Goal: Check status

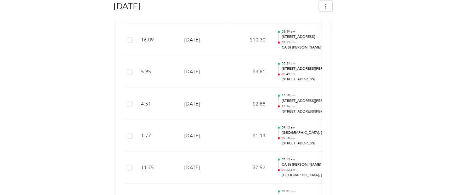
scroll to position [1639, 0]
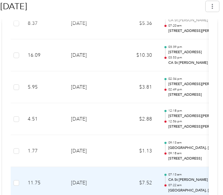
click at [185, 183] on p "07:22 am" at bounding box center [204, 185] width 72 height 4
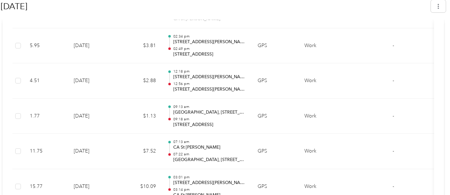
scroll to position [1852, 0]
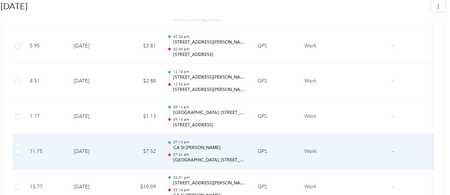
click at [232, 157] on p "[GEOGRAPHIC_DATA], [STREET_ADDRESS]" at bounding box center [209, 160] width 73 height 6
drag, startPoint x: 211, startPoint y: 152, endPoint x: 203, endPoint y: 152, distance: 7.8
click at [203, 157] on p "[GEOGRAPHIC_DATA], [STREET_ADDRESS]" at bounding box center [209, 160] width 73 height 6
drag, startPoint x: 230, startPoint y: 156, endPoint x: 244, endPoint y: 155, distance: 13.8
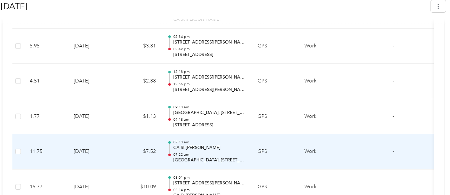
click at [231, 157] on p "[GEOGRAPHIC_DATA], [STREET_ADDRESS]" at bounding box center [209, 160] width 73 height 6
click at [252, 155] on td "GPS" at bounding box center [275, 151] width 47 height 35
click at [241, 157] on p "[GEOGRAPHIC_DATA], [STREET_ADDRESS]" at bounding box center [209, 160] width 73 height 6
click at [229, 157] on p "[GEOGRAPHIC_DATA], [STREET_ADDRESS]" at bounding box center [209, 160] width 73 height 6
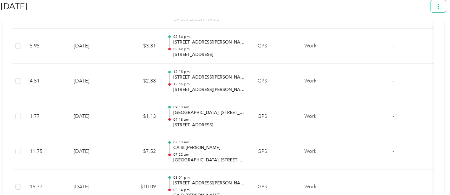
click at [446, 3] on button "button" at bounding box center [438, 6] width 15 height 12
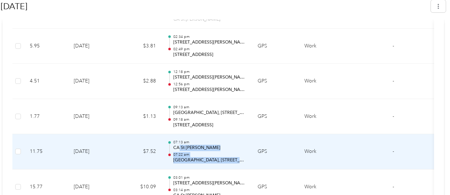
drag, startPoint x: 249, startPoint y: 142, endPoint x: 195, endPoint y: 137, distance: 54.8
click at [180, 139] on tr "11.75 [DATE] $7.52 07:13 am [GEOGRAPHIC_DATA][PERSON_NAME] 07:22 am [GEOGRAPHIC…" at bounding box center [223, 151] width 422 height 35
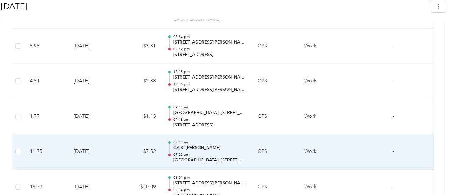
click at [268, 159] on td "GPS" at bounding box center [275, 151] width 47 height 35
click at [229, 157] on p "[GEOGRAPHIC_DATA], [STREET_ADDRESS]" at bounding box center [209, 160] width 73 height 6
click at [238, 157] on p "[GEOGRAPHIC_DATA], [STREET_ADDRESS]" at bounding box center [209, 160] width 73 height 6
click at [199, 145] on p "CA St [PERSON_NAME]" at bounding box center [209, 148] width 73 height 6
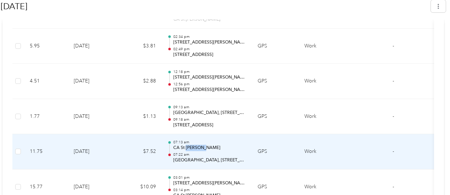
click at [199, 145] on p "CA St [PERSON_NAME]" at bounding box center [209, 148] width 73 height 6
click at [88, 139] on td "[DATE]" at bounding box center [93, 151] width 51 height 35
click at [86, 143] on td "[DATE]" at bounding box center [93, 151] width 51 height 35
click at [258, 146] on td "GPS" at bounding box center [275, 151] width 47 height 35
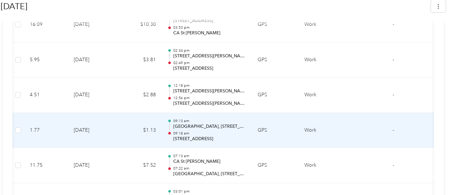
scroll to position [1876, 0]
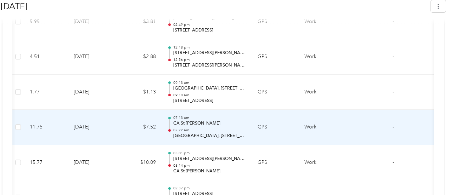
click at [173, 133] on p "[GEOGRAPHIC_DATA], [STREET_ADDRESS]" at bounding box center [209, 136] width 73 height 6
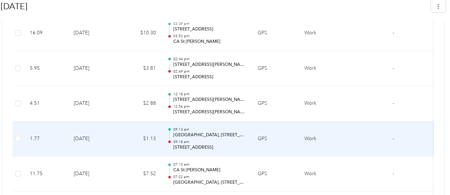
scroll to position [1841, 0]
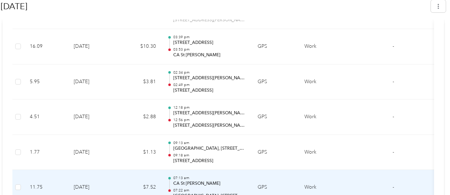
scroll to position [1805, 0]
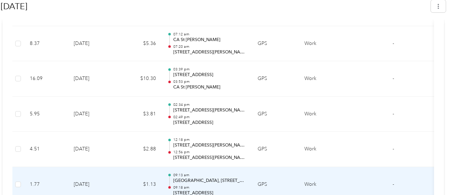
scroll to position [1770, 0]
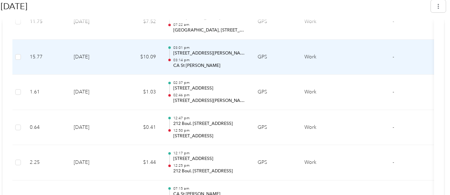
scroll to position [1982, 0]
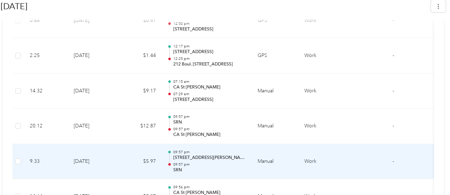
scroll to position [2053, 0]
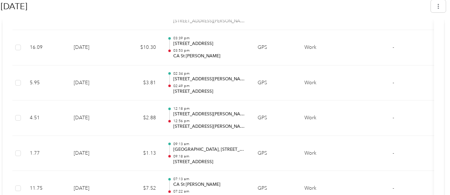
scroll to position [1805, 0]
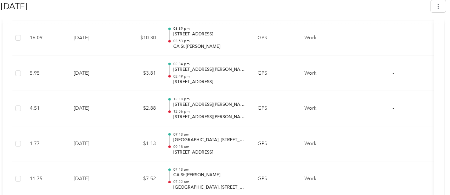
scroll to position [1841, 0]
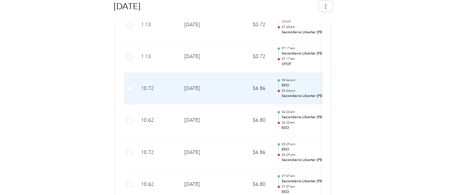
scroll to position [765, 0]
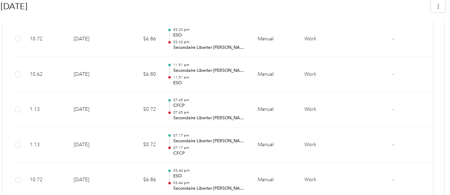
drag, startPoint x: 412, startPoint y: 0, endPoint x: 306, endPoint y: 78, distance: 131.1
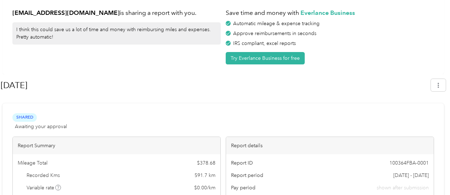
scroll to position [0, 0]
